Goal: Submit feedback/report problem

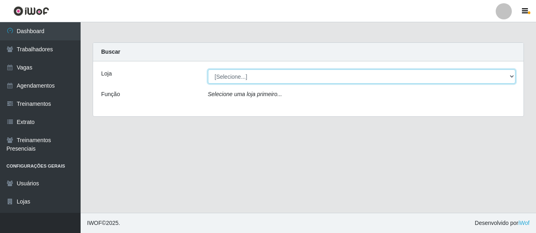
click at [266, 75] on select "[Selecione...] O Cestão - [GEOGRAPHIC_DATA]" at bounding box center [362, 76] width 308 height 14
select select "238"
click at [208, 69] on select "[Selecione...] O Cestão - [GEOGRAPHIC_DATA]" at bounding box center [362, 76] width 308 height 14
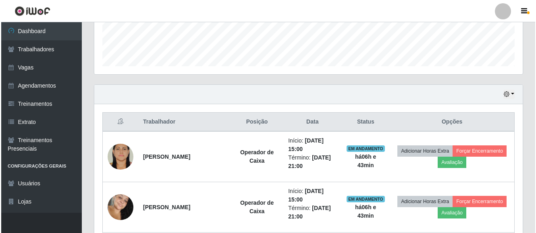
scroll to position [242, 0]
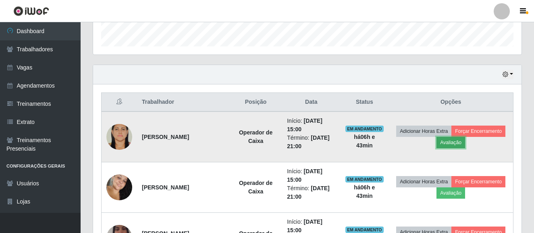
click at [448, 140] on button "Avaliação" at bounding box center [451, 142] width 29 height 11
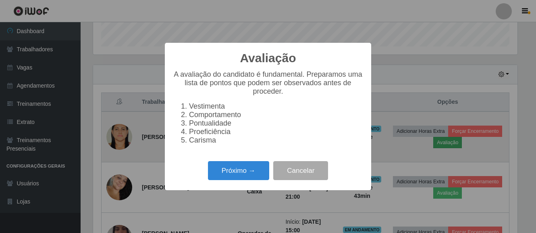
scroll to position [167, 425]
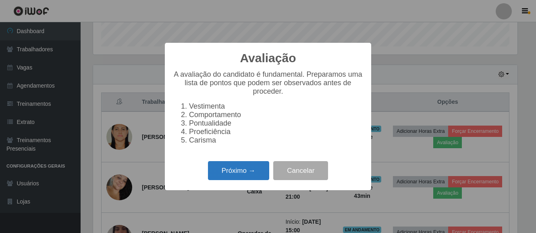
click at [230, 179] on button "Próximo →" at bounding box center [238, 170] width 61 height 19
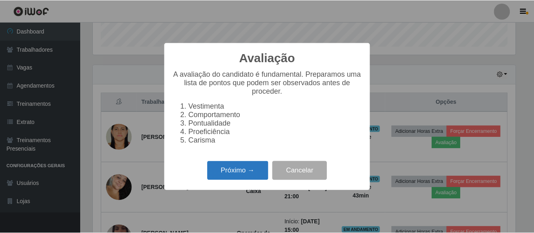
scroll to position [403087, 402830]
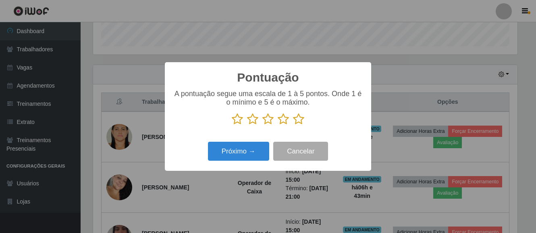
click at [297, 118] on icon at bounding box center [298, 119] width 11 height 12
click at [293, 125] on input "radio" at bounding box center [293, 125] width 0 height 0
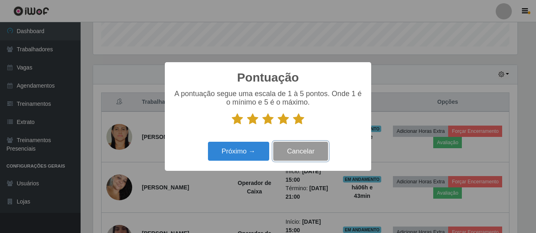
click at [298, 157] on button "Cancelar" at bounding box center [300, 151] width 55 height 19
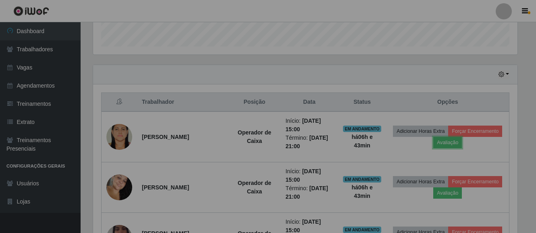
scroll to position [167, 429]
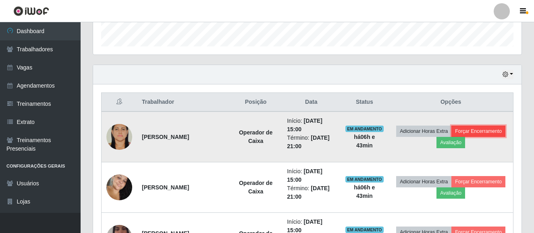
click at [471, 133] on button "Forçar Encerramento" at bounding box center [479, 130] width 54 height 11
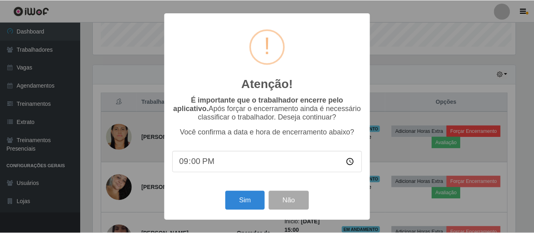
scroll to position [167, 425]
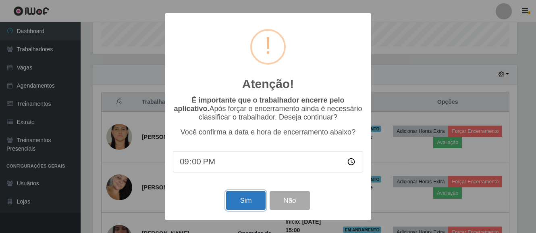
click at [241, 200] on button "Sim" at bounding box center [245, 200] width 39 height 19
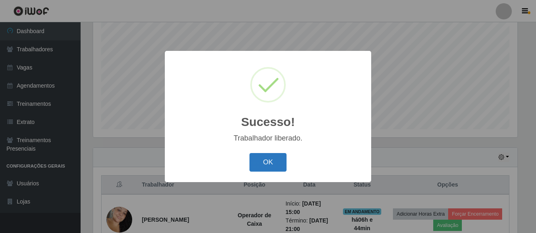
click at [278, 167] on button "OK" at bounding box center [269, 162] width 38 height 19
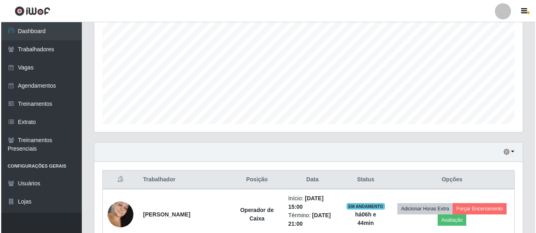
scroll to position [240, 0]
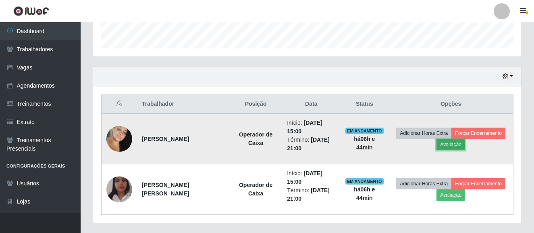
click at [449, 150] on button "Avaliação" at bounding box center [451, 144] width 29 height 11
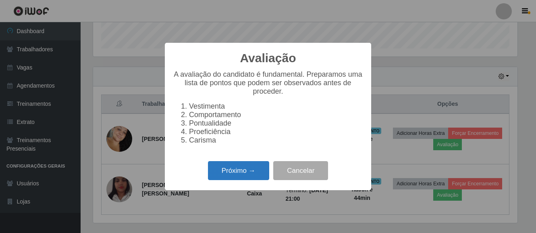
click at [240, 176] on button "Próximo →" at bounding box center [238, 170] width 61 height 19
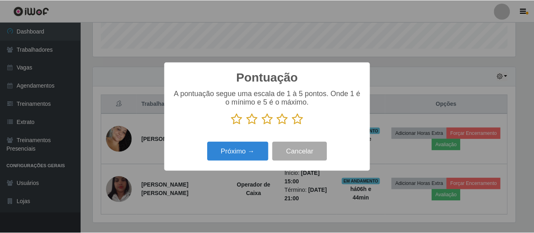
scroll to position [403087, 402830]
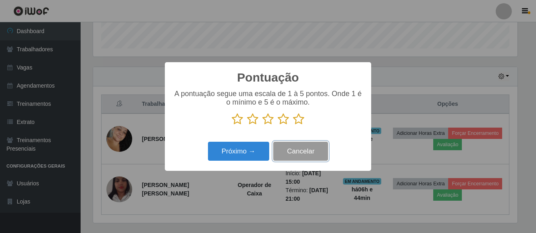
click at [300, 150] on button "Cancelar" at bounding box center [300, 151] width 55 height 19
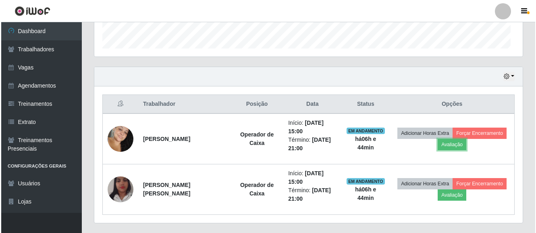
scroll to position [167, 429]
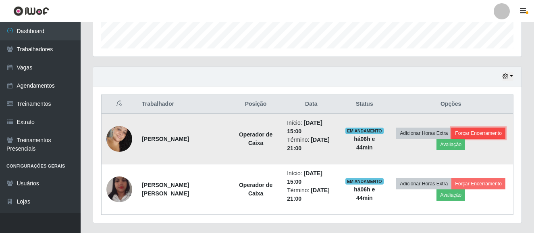
click at [470, 137] on button "Forçar Encerramento" at bounding box center [479, 132] width 54 height 11
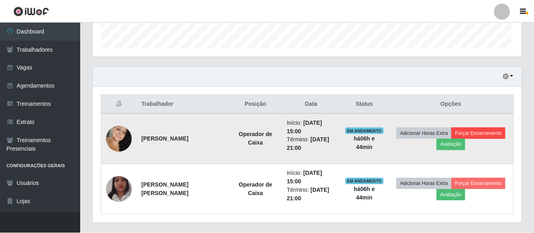
scroll to position [167, 425]
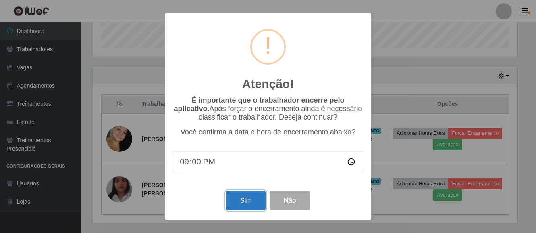
click at [240, 209] on button "Sim" at bounding box center [245, 200] width 39 height 19
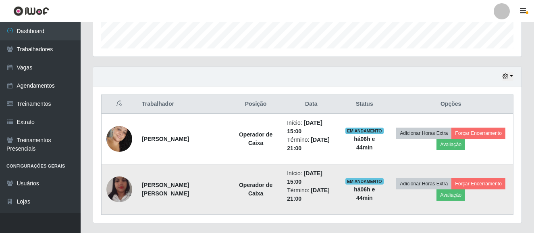
scroll to position [0, 0]
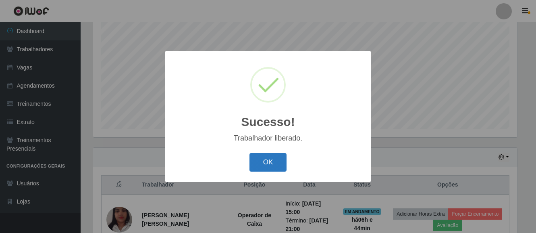
click at [262, 164] on button "OK" at bounding box center [269, 162] width 38 height 19
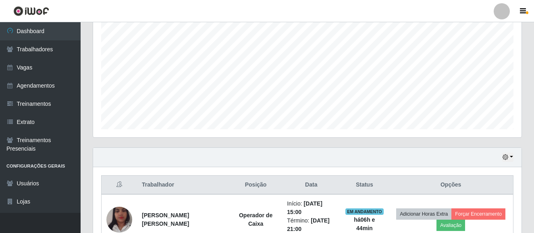
scroll to position [194, 0]
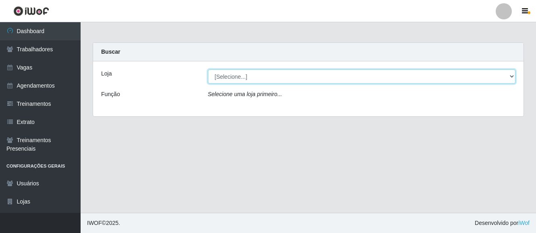
click at [233, 79] on select "[Selecione...] O Cestão - [GEOGRAPHIC_DATA]" at bounding box center [362, 76] width 308 height 14
select select "238"
click at [208, 69] on select "[Selecione...] O Cestão - [GEOGRAPHIC_DATA]" at bounding box center [362, 76] width 308 height 14
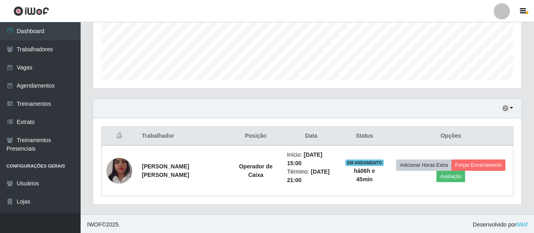
scroll to position [210, 0]
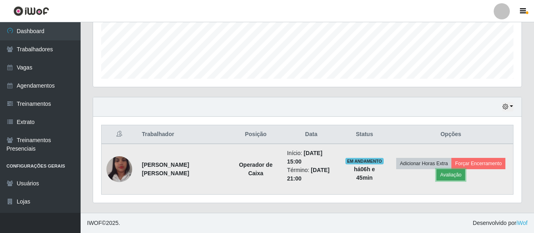
click at [451, 178] on button "Avaliação" at bounding box center [451, 174] width 29 height 11
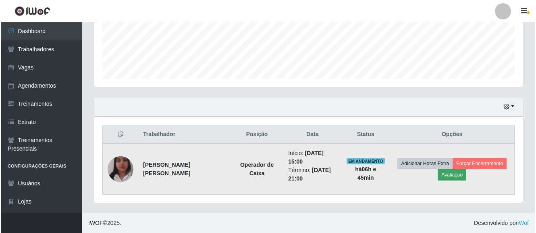
scroll to position [167, 425]
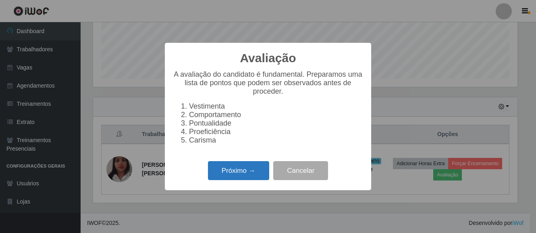
click at [235, 180] on button "Próximo →" at bounding box center [238, 170] width 61 height 19
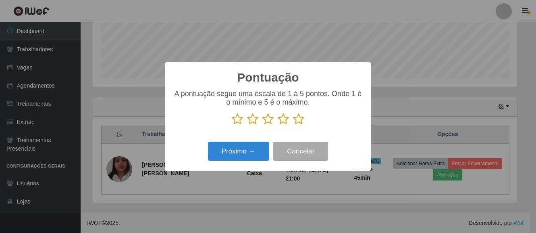
click at [294, 120] on icon at bounding box center [298, 119] width 11 height 12
click at [293, 125] on input "radio" at bounding box center [293, 125] width 0 height 0
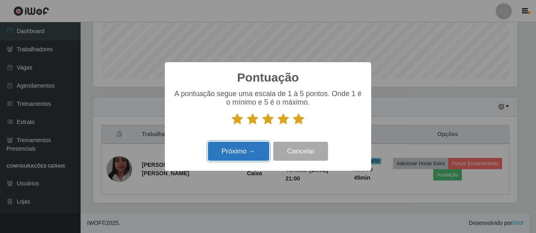
click at [249, 148] on button "Próximo →" at bounding box center [238, 151] width 61 height 19
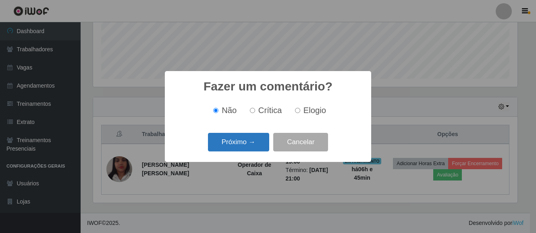
click at [251, 146] on button "Próximo →" at bounding box center [238, 142] width 61 height 19
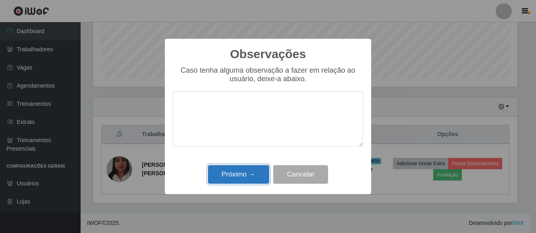
click at [234, 172] on button "Próximo →" at bounding box center [238, 174] width 61 height 19
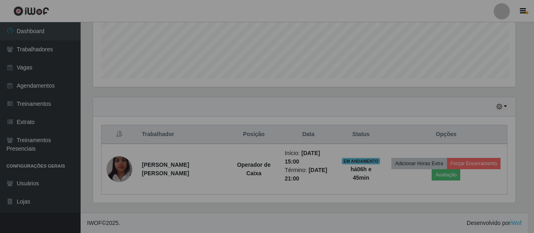
scroll to position [167, 429]
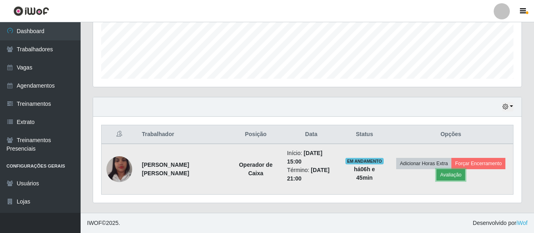
click at [450, 177] on button "Avaliação" at bounding box center [451, 174] width 29 height 11
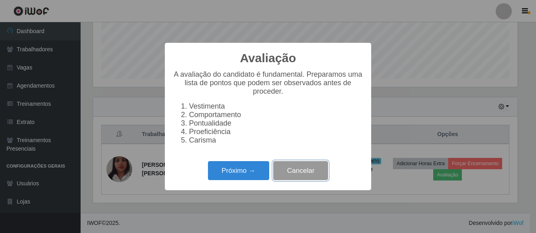
click at [291, 178] on button "Cancelar" at bounding box center [300, 170] width 55 height 19
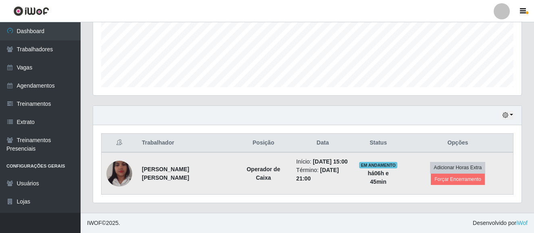
scroll to position [201, 0]
click at [449, 183] on button "Forçar Encerramento" at bounding box center [458, 178] width 54 height 11
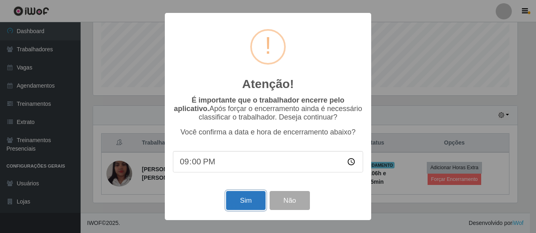
click at [231, 199] on button "Sim" at bounding box center [245, 200] width 39 height 19
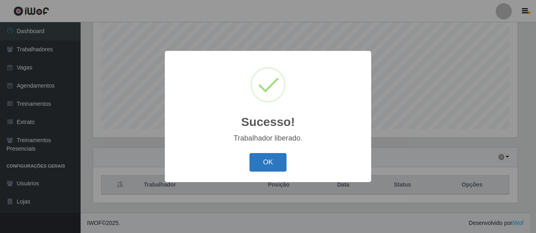
click at [257, 167] on button "OK" at bounding box center [269, 162] width 38 height 19
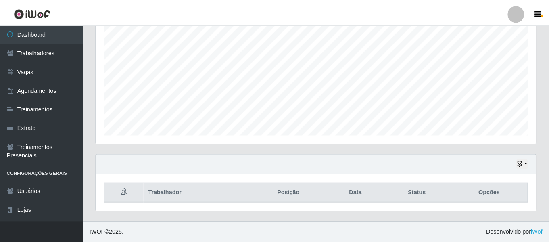
scroll to position [167, 443]
